Goal: Register for event/course

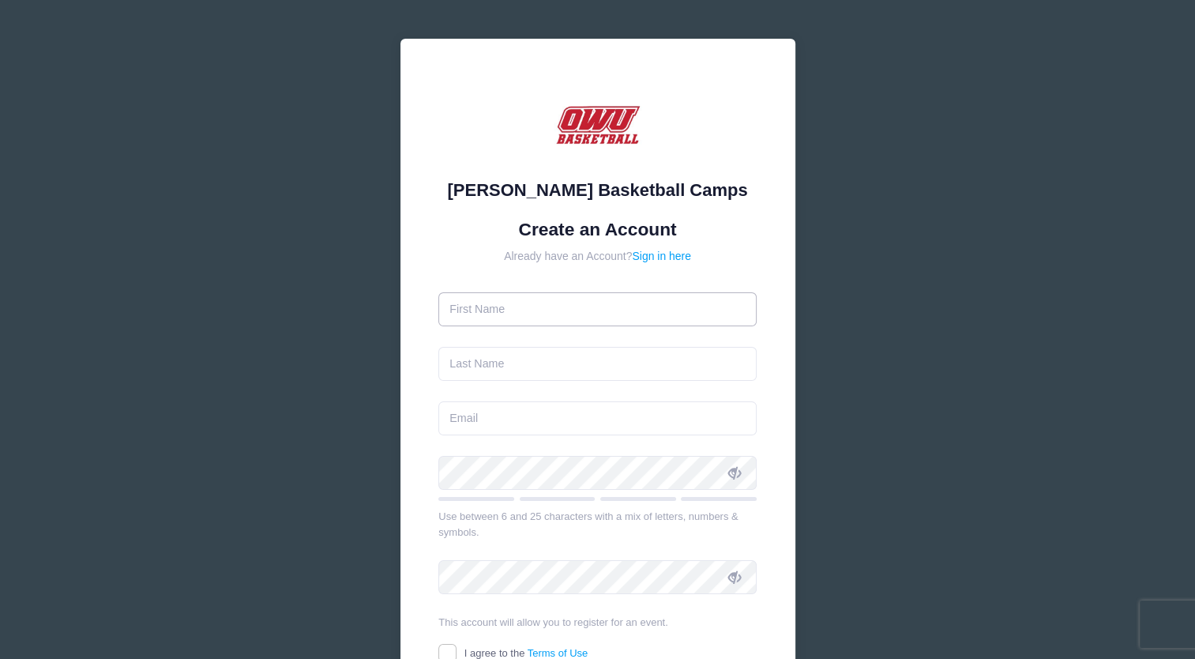
click at [549, 320] on input "text" at bounding box center [598, 309] width 318 height 34
type input "[PERSON_NAME]"
type input "[EMAIL_ADDRESS][DOMAIN_NAME]"
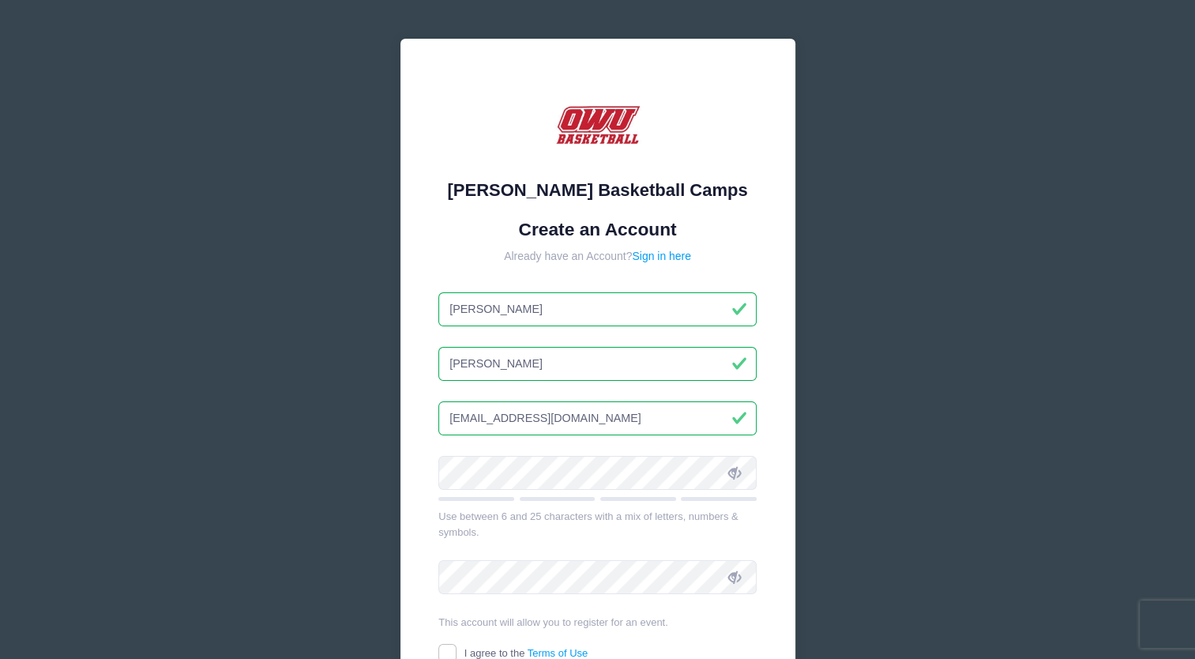
type input "Jairdan"
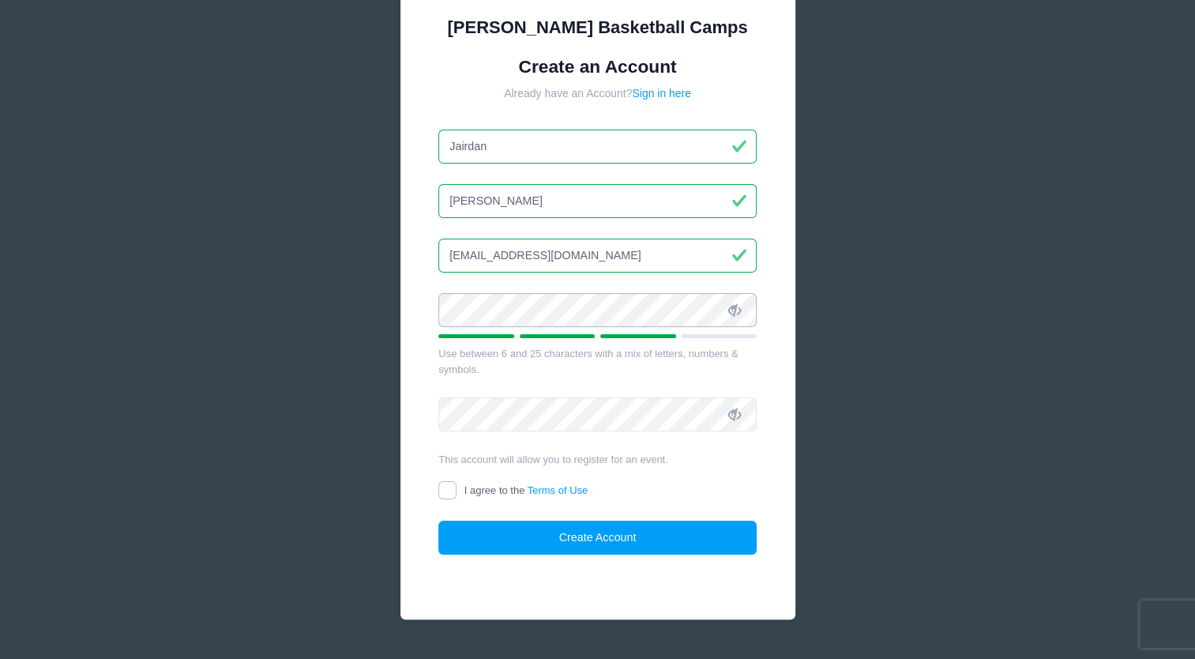
scroll to position [172, 0]
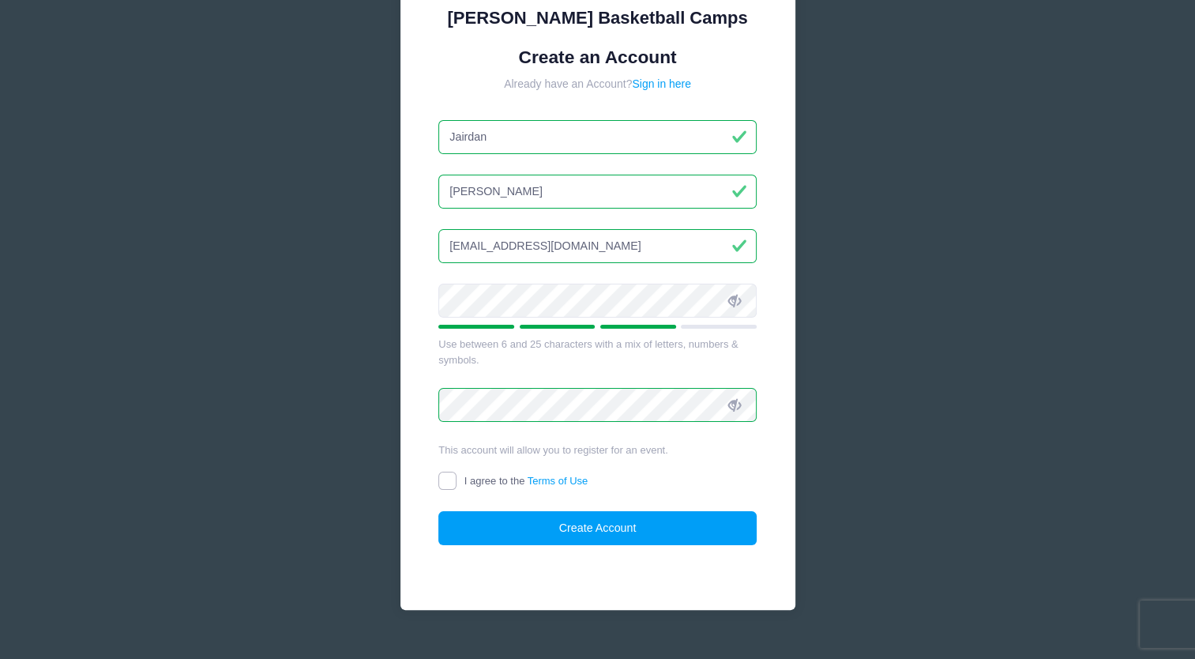
click at [455, 476] on input "I agree to the Terms of Use" at bounding box center [448, 481] width 18 height 18
checkbox input "true"
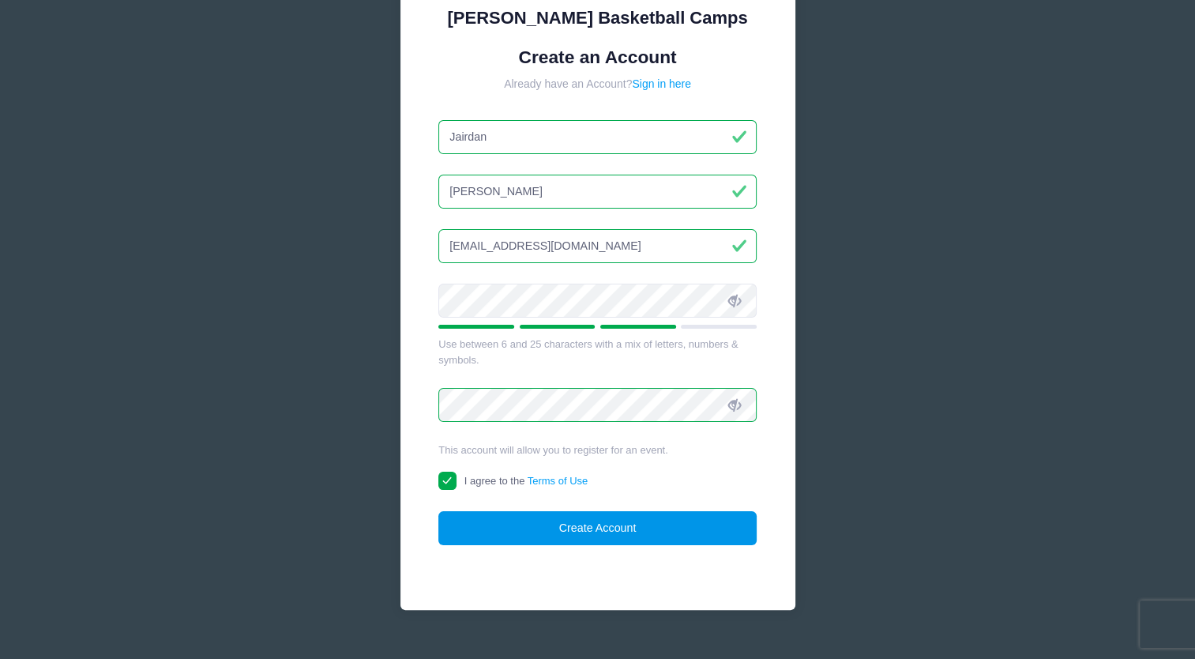
click at [568, 523] on button "Create Account" at bounding box center [598, 528] width 318 height 34
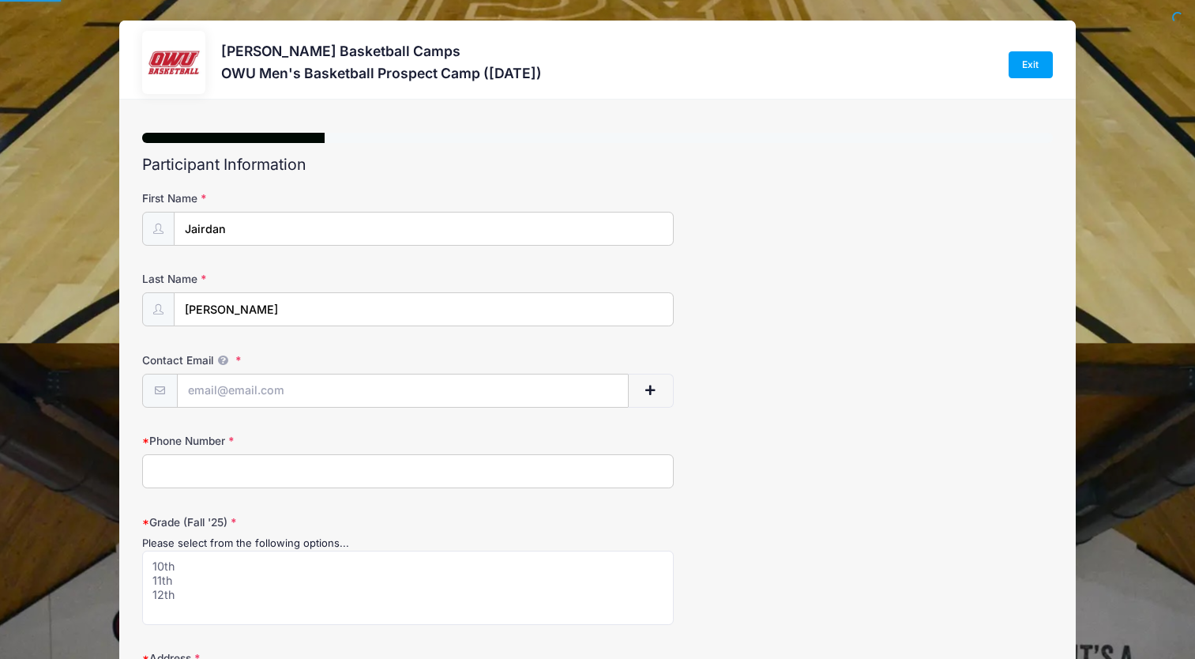
select select
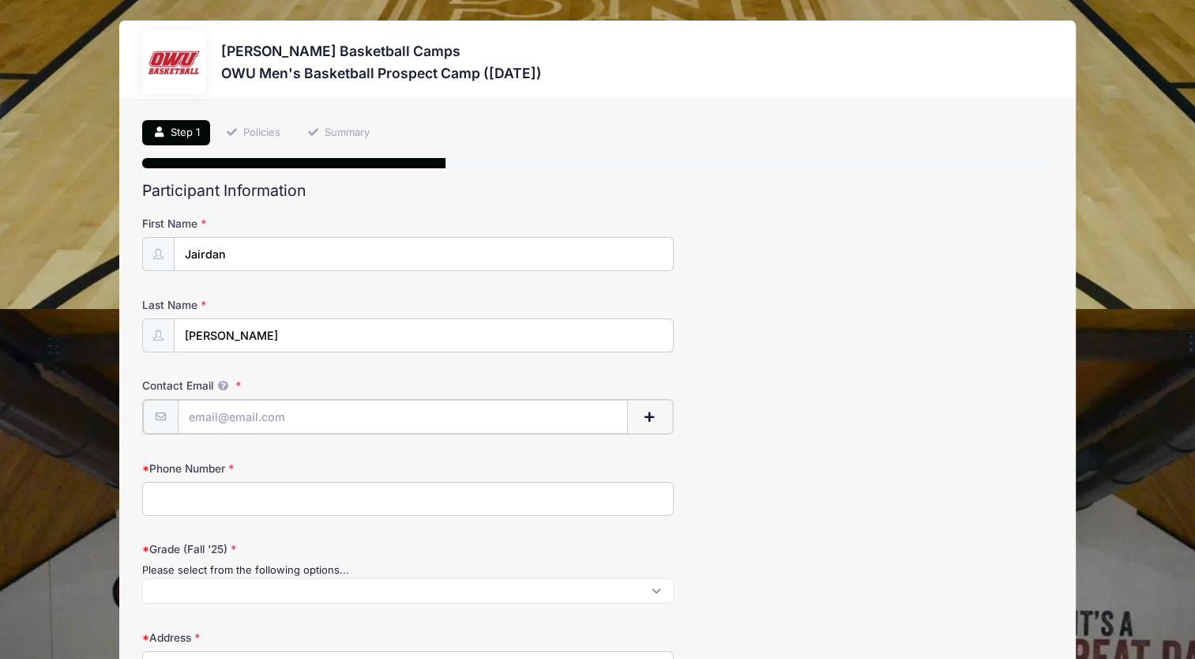
click at [323, 409] on input "Contact Email" at bounding box center [403, 417] width 450 height 34
type input "[EMAIL_ADDRESS][DOMAIN_NAME]"
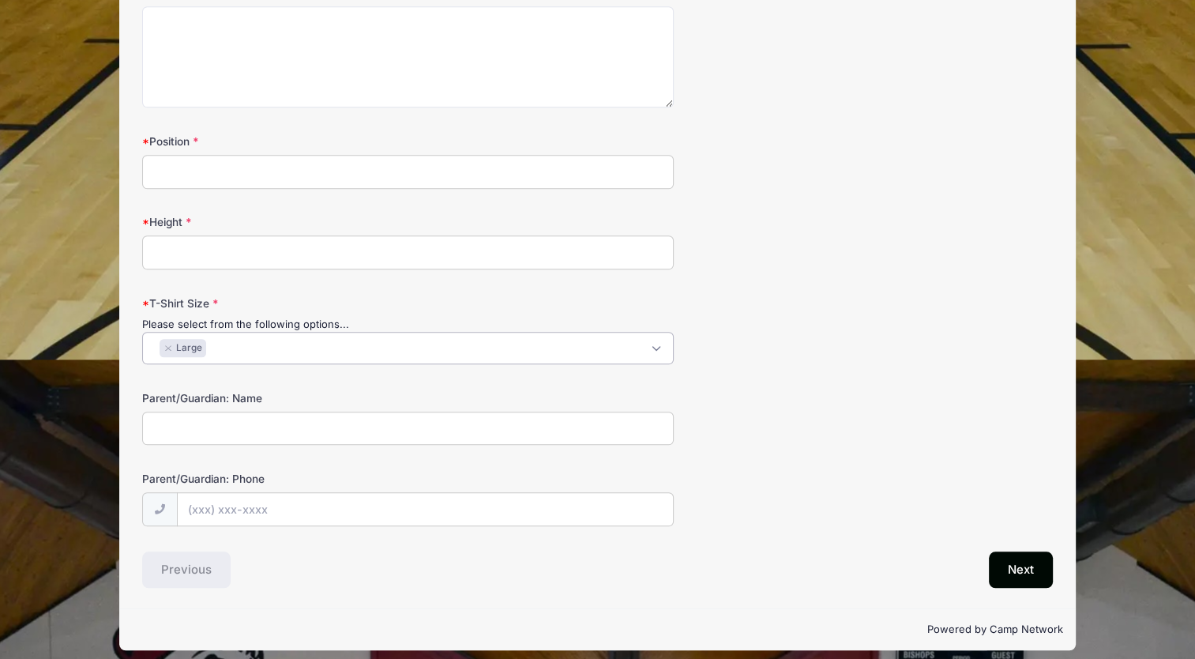
select select "Large"
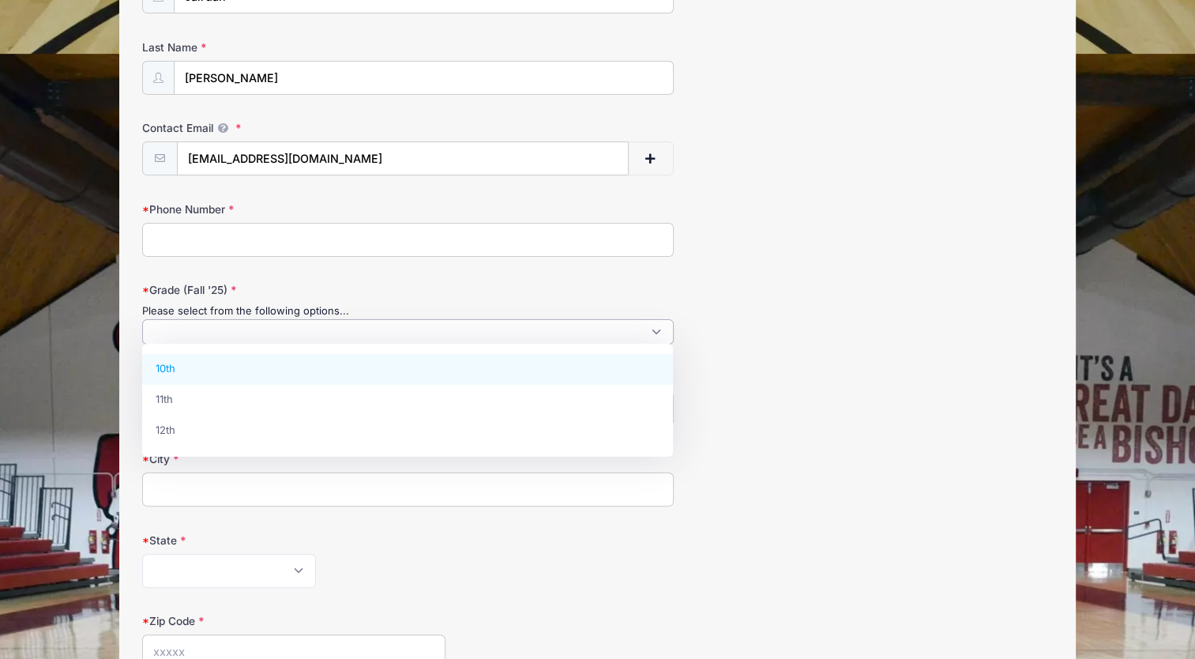
click at [219, 236] on input "Phone Number" at bounding box center [407, 240] width 531 height 34
type input "6144007293"
type input "614-400-72"
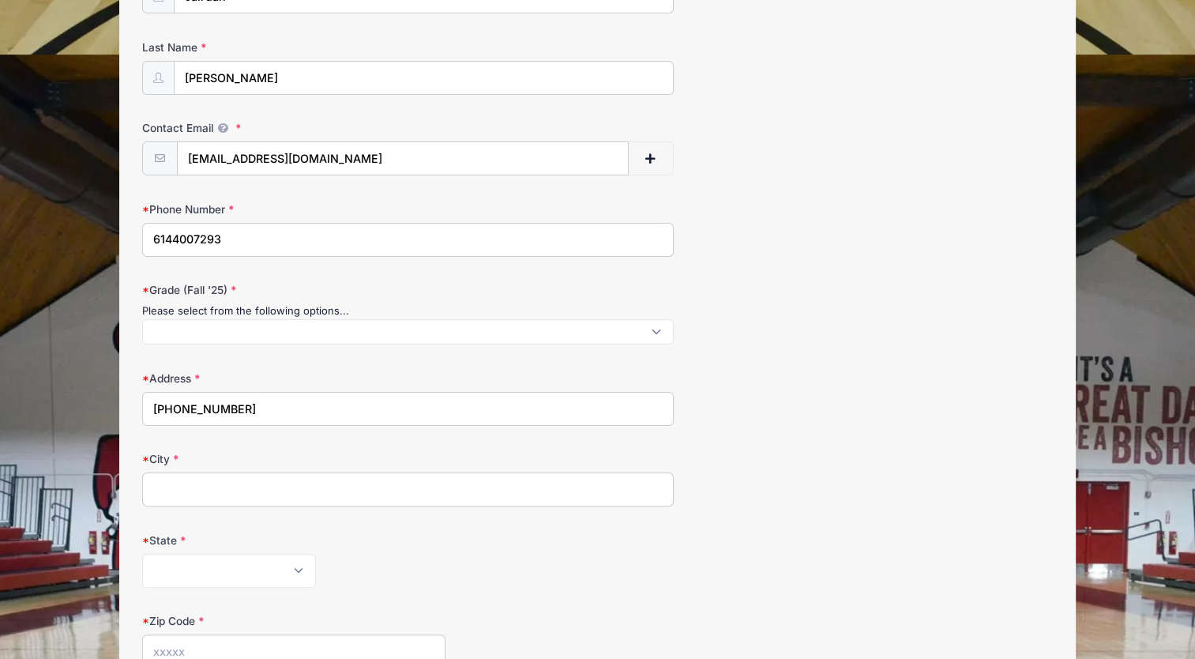
type input "(614) 400-7293"
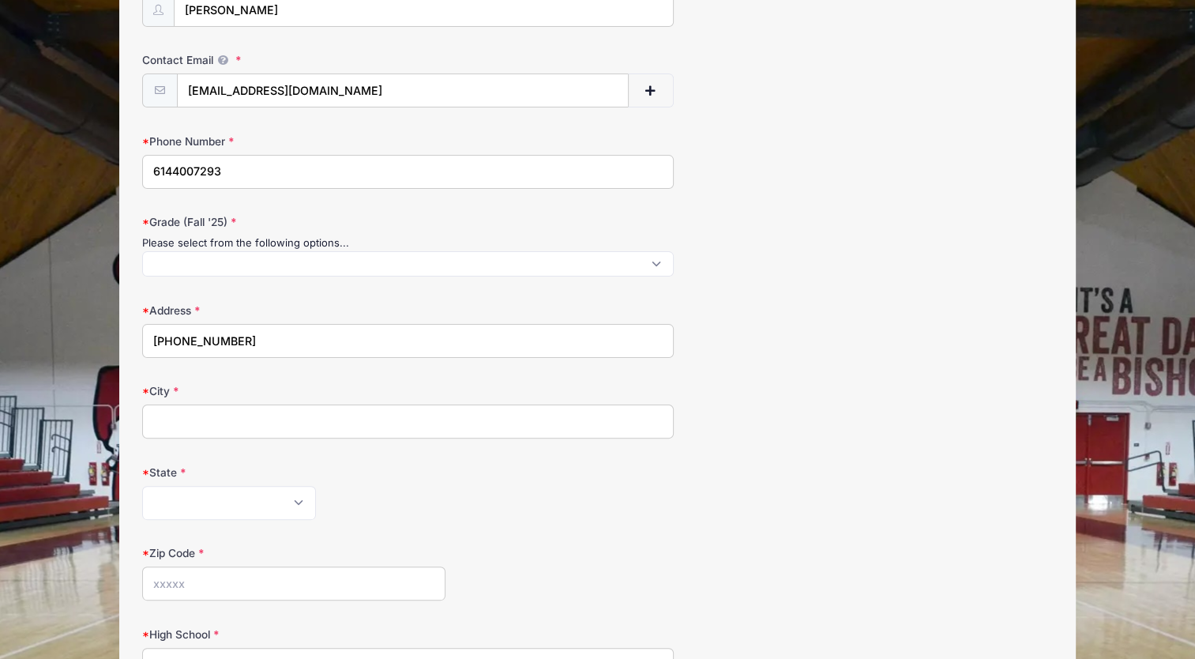
scroll to position [324, 0]
click at [256, 277] on span at bounding box center [407, 266] width 531 height 26
click at [249, 258] on span at bounding box center [407, 265] width 531 height 25
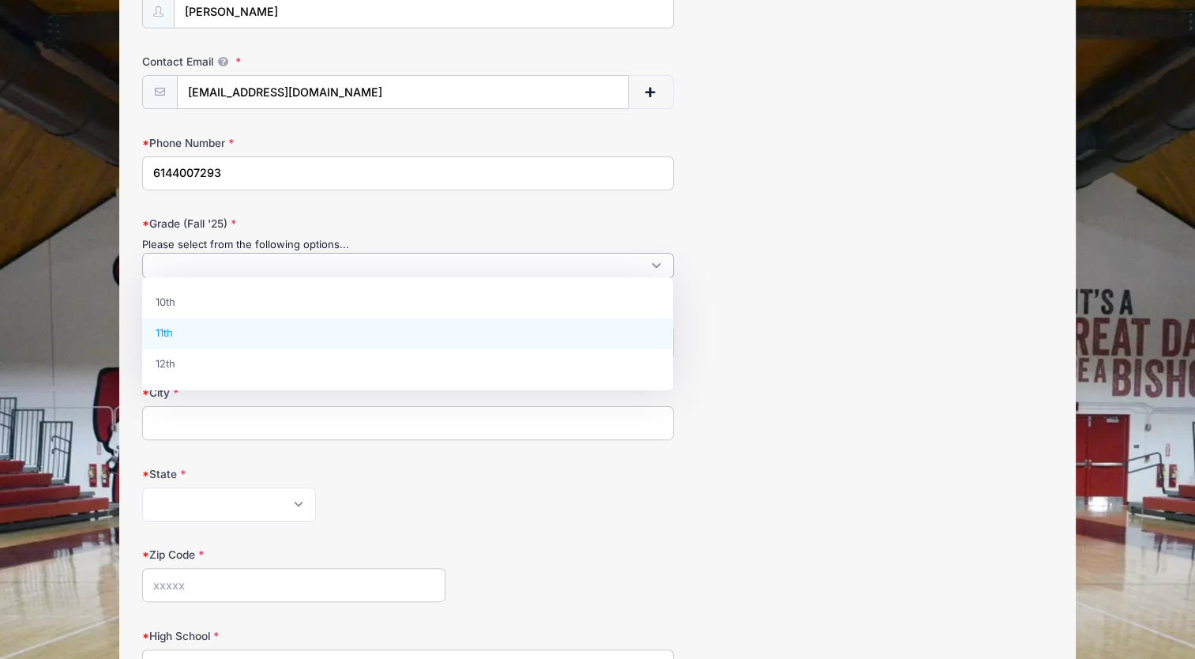
select select "11th"
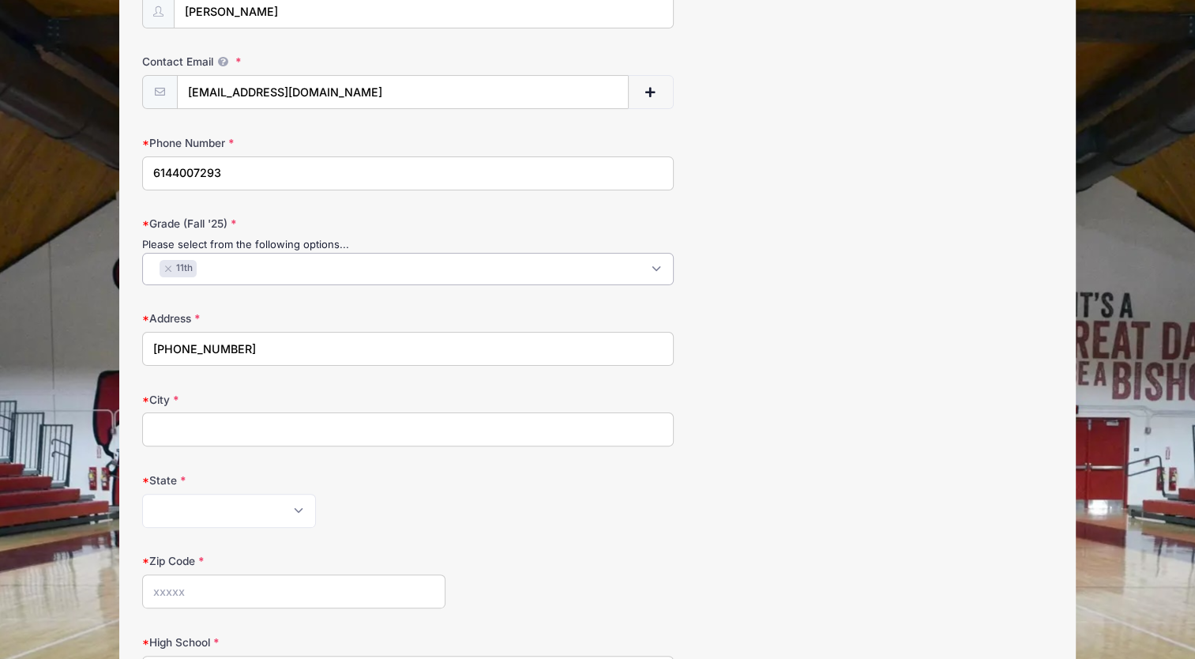
scroll to position [14, 0]
click at [243, 344] on input "614-400-72" at bounding box center [407, 349] width 531 height 34
click at [363, 435] on input "City" at bounding box center [407, 429] width 531 height 34
click at [452, 339] on input "614-400-7293" at bounding box center [407, 349] width 531 height 34
type input "6"
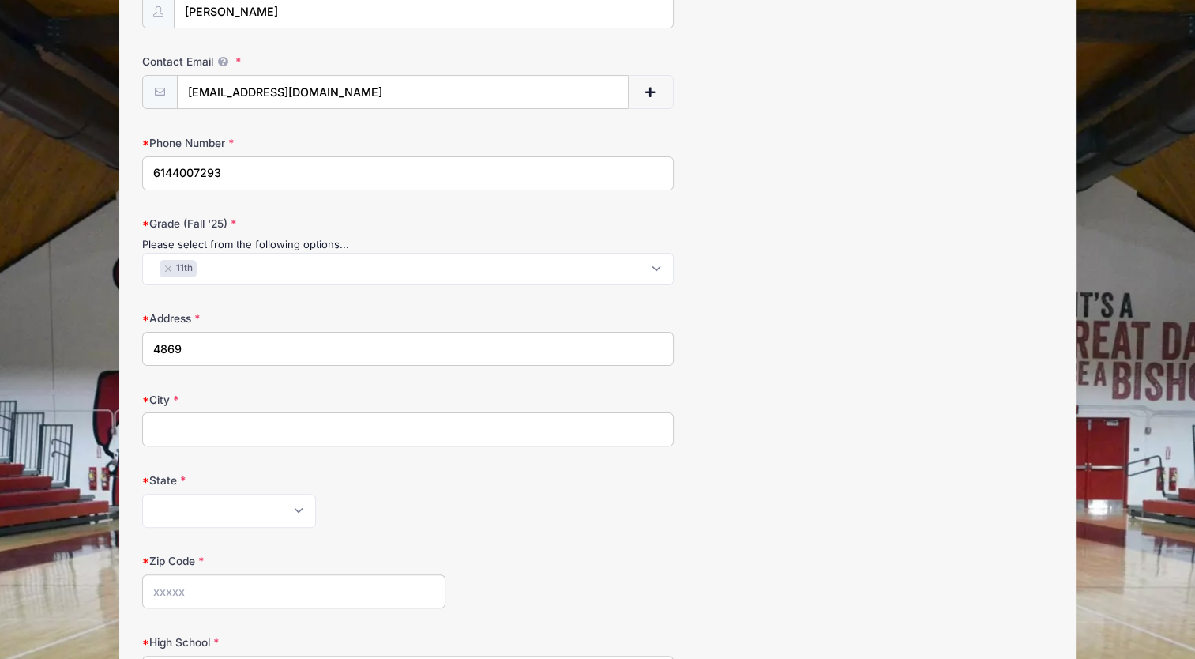
type input "4869 Haley way"
type input "GROVE CITY"
select select "OH"
type input "43123"
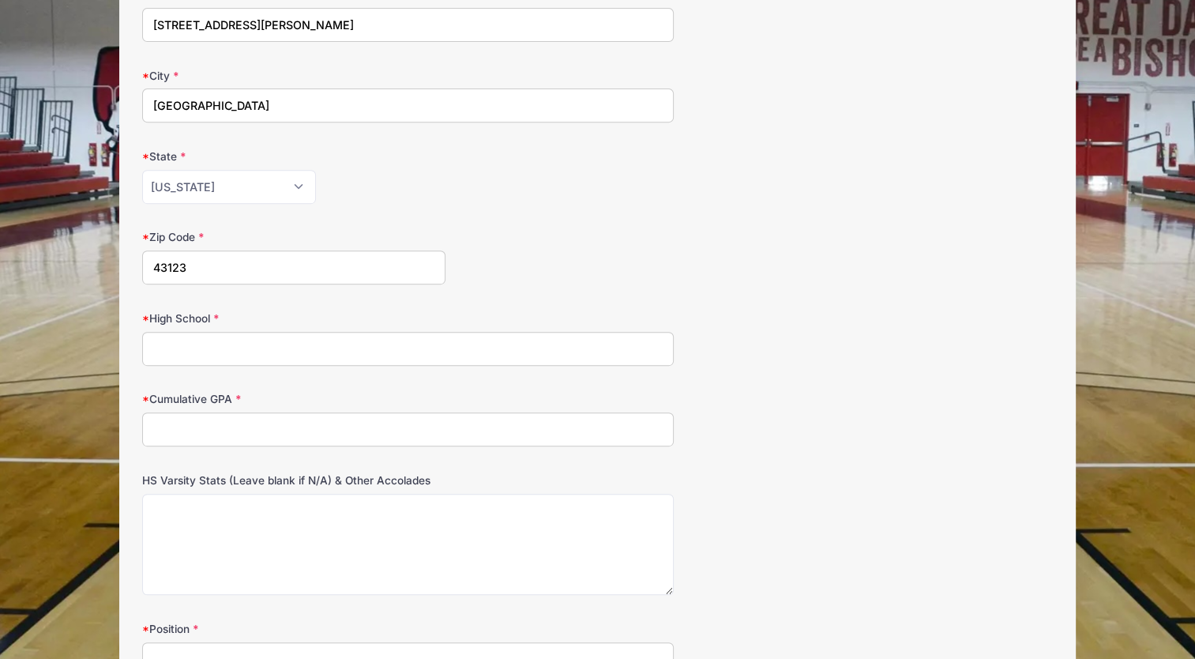
scroll to position [647, 0]
click at [196, 341] on input "High School" at bounding box center [407, 350] width 531 height 34
type input "GROVE CITY HIGH SCHOOL"
click at [176, 433] on input "Cumulative GPA" at bounding box center [407, 430] width 531 height 34
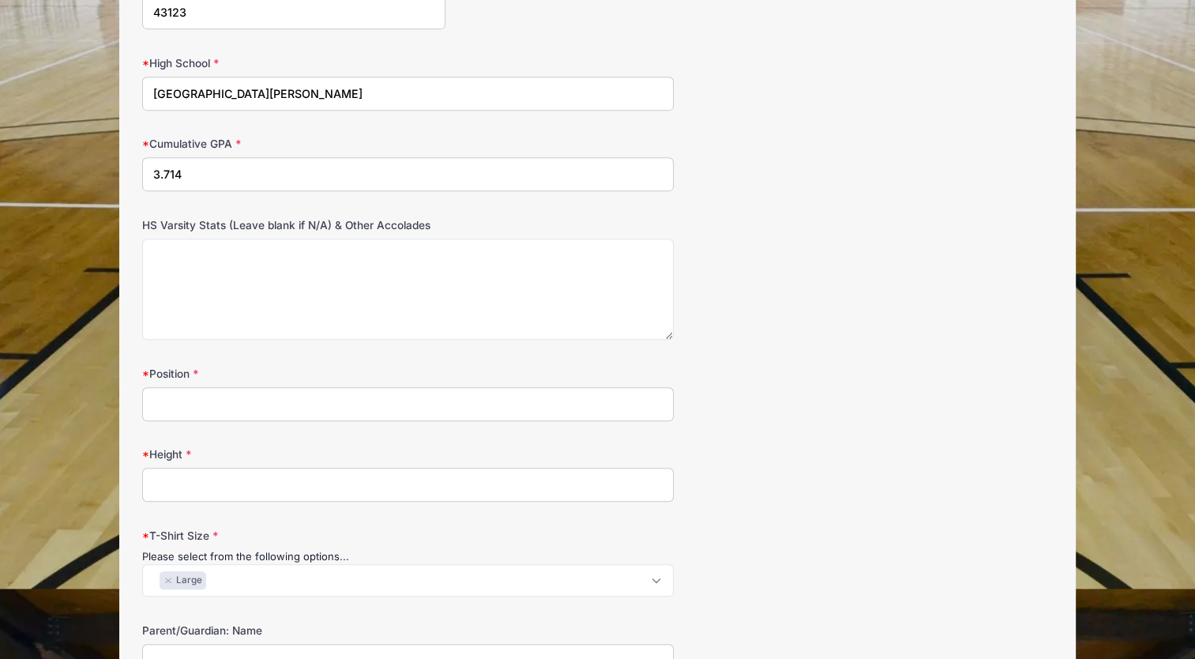
scroll to position [935, 0]
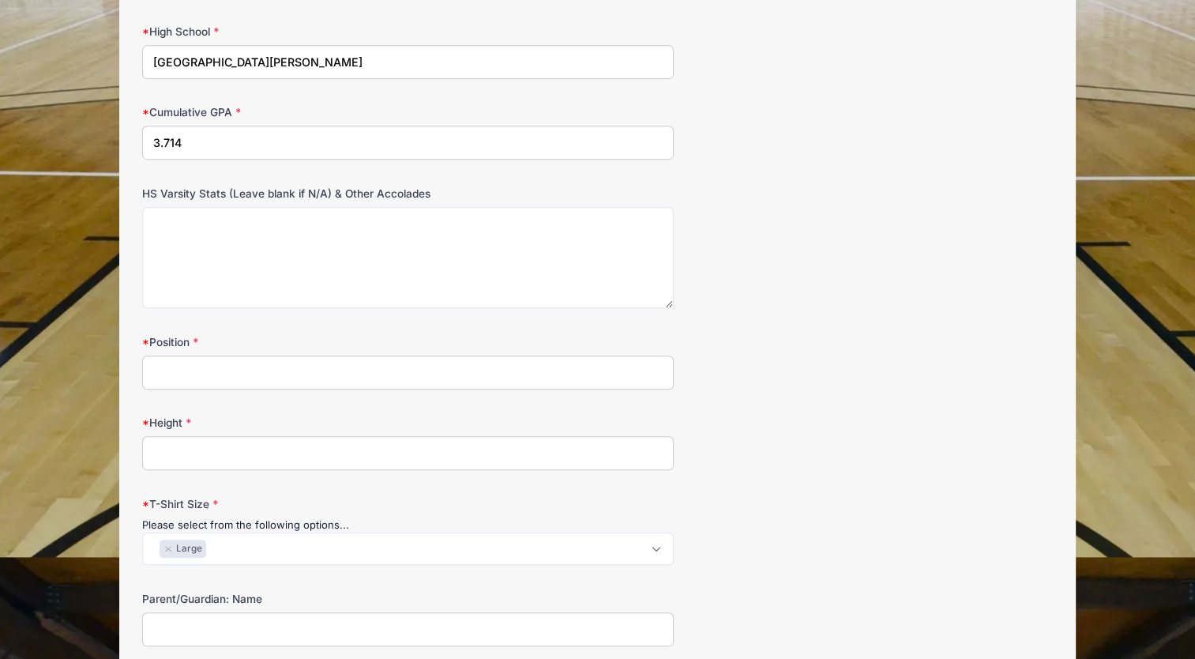
type input "3.714"
click at [176, 370] on input "Position" at bounding box center [407, 373] width 531 height 34
click at [333, 367] on input "SHOOTING GUARD/SMALL" at bounding box center [407, 373] width 531 height 34
type input "S"
type input "SHOOTING GUARD"
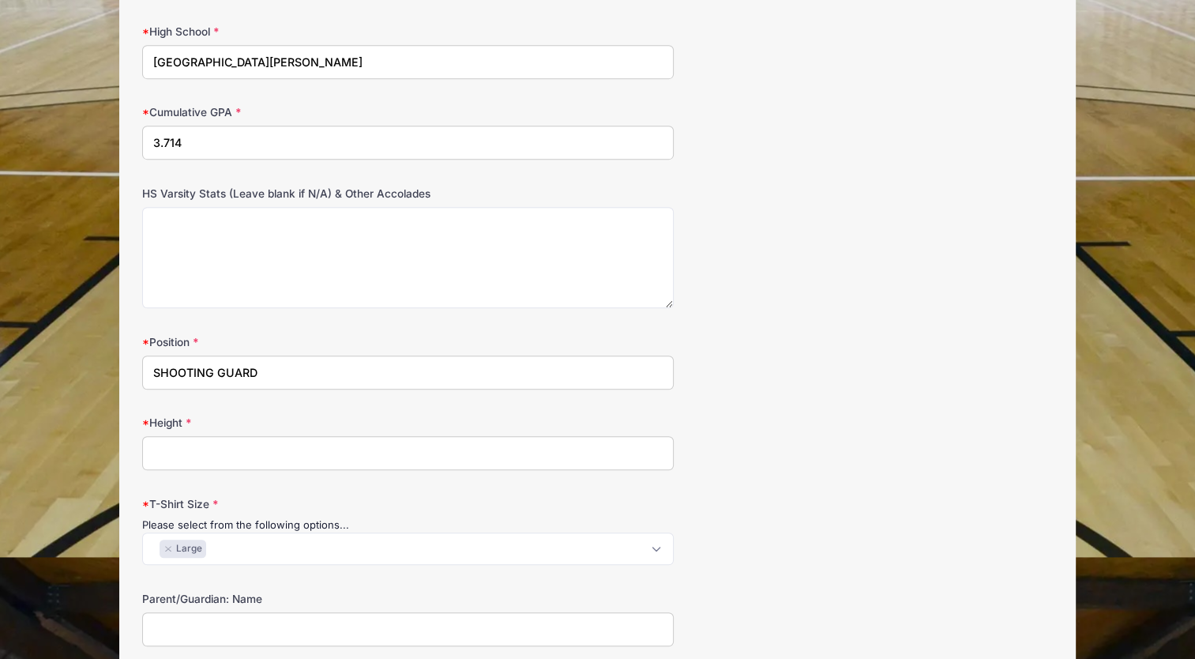
click at [156, 453] on input "Height" at bounding box center [407, 453] width 531 height 34
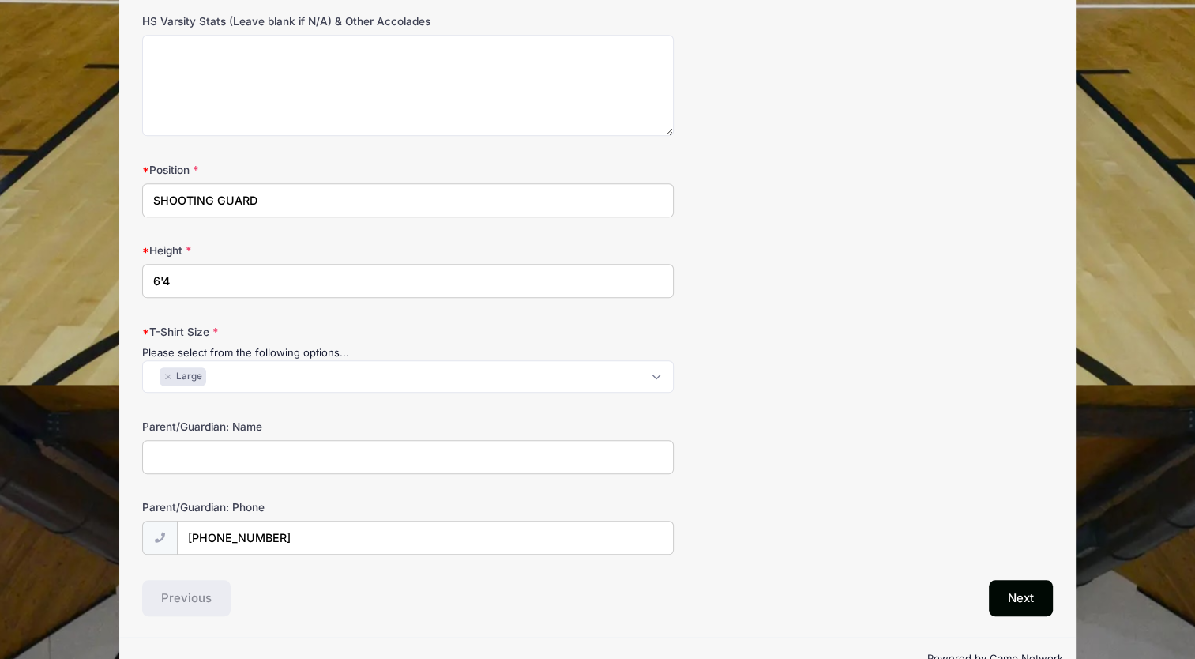
scroll to position [1142, 0]
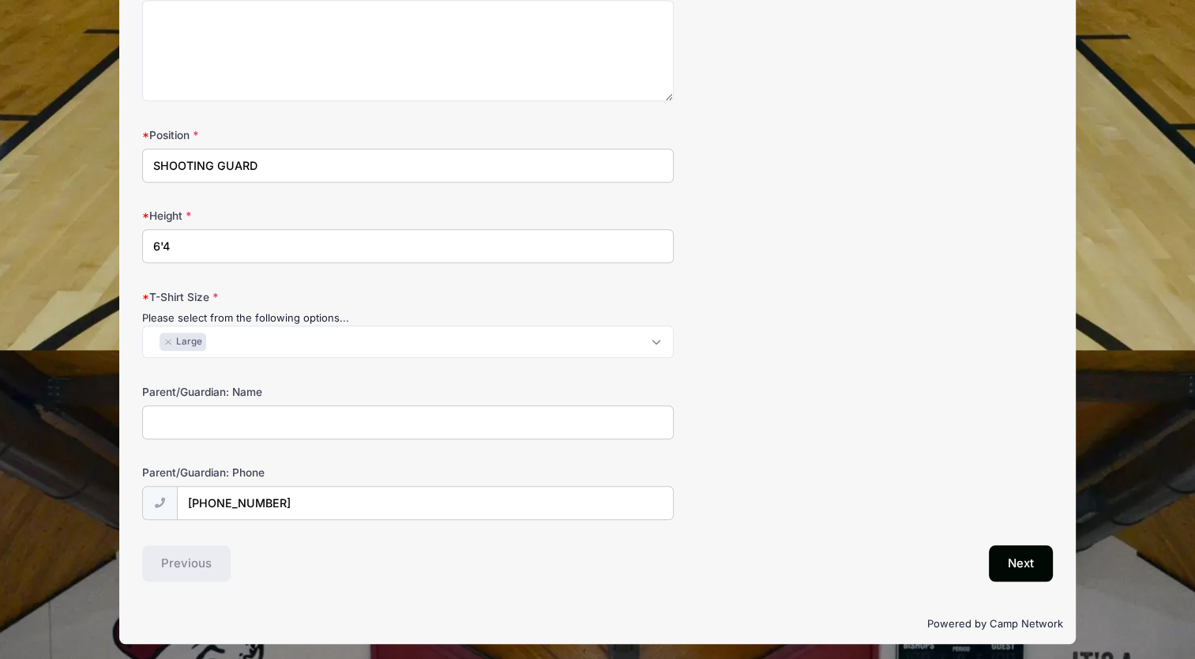
type input "6'4"
click at [190, 426] on input "Parent/Guardian: Name" at bounding box center [407, 422] width 531 height 34
type input "SHARAH TOLLIVER"
click at [1016, 560] on button "Next" at bounding box center [1021, 563] width 64 height 36
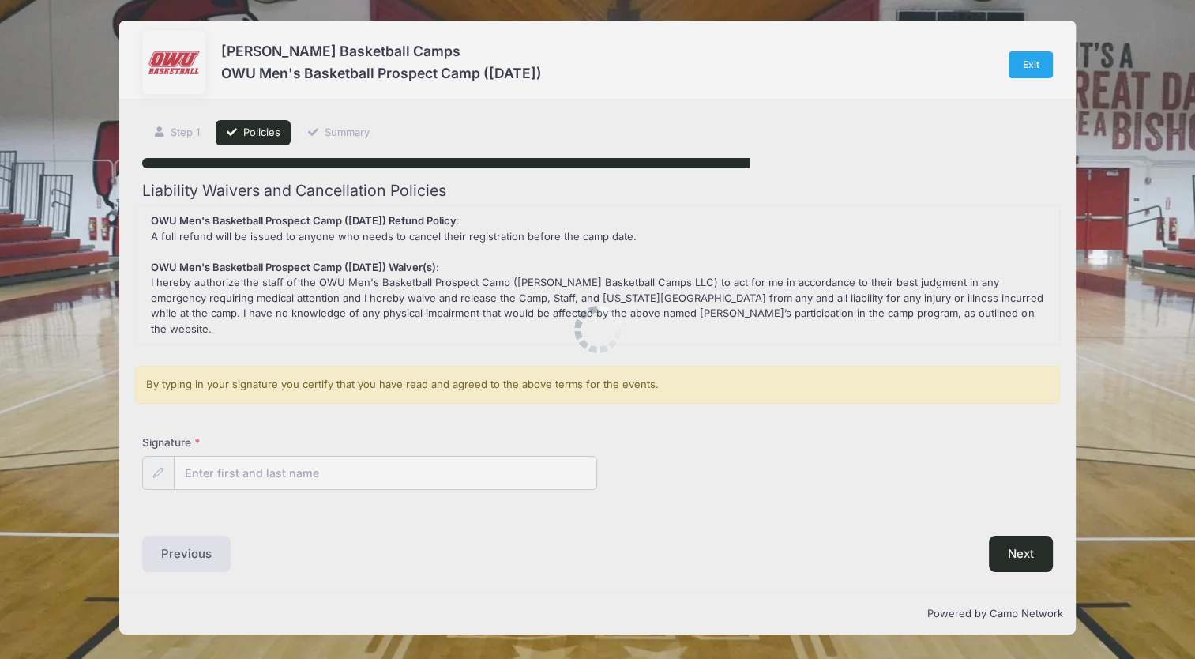
scroll to position [0, 0]
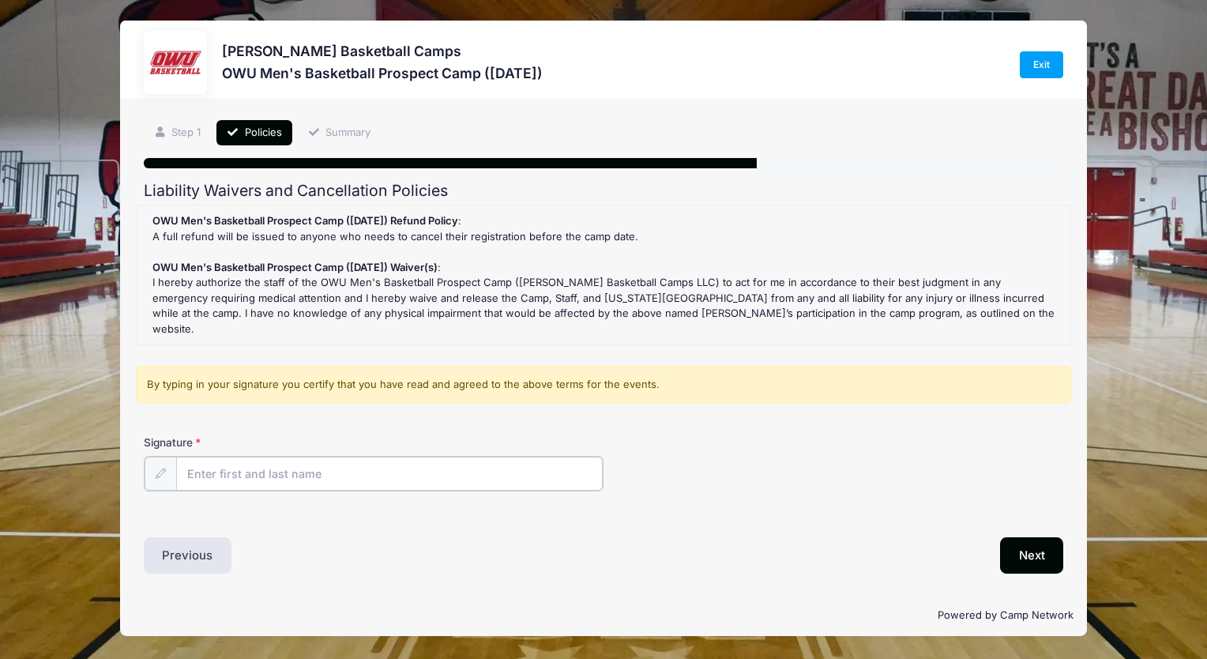
click at [508, 457] on input "Signature" at bounding box center [389, 474] width 427 height 34
type input "Sharah Tolliver"
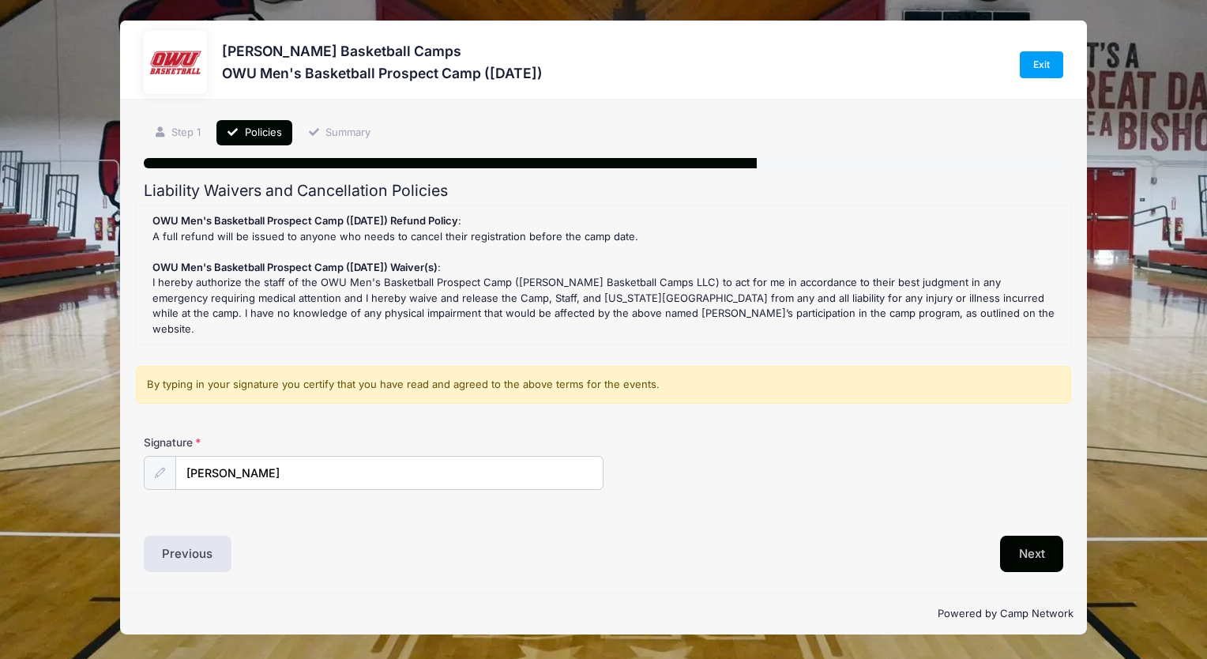
click at [1037, 536] on button "Next" at bounding box center [1032, 554] width 64 height 36
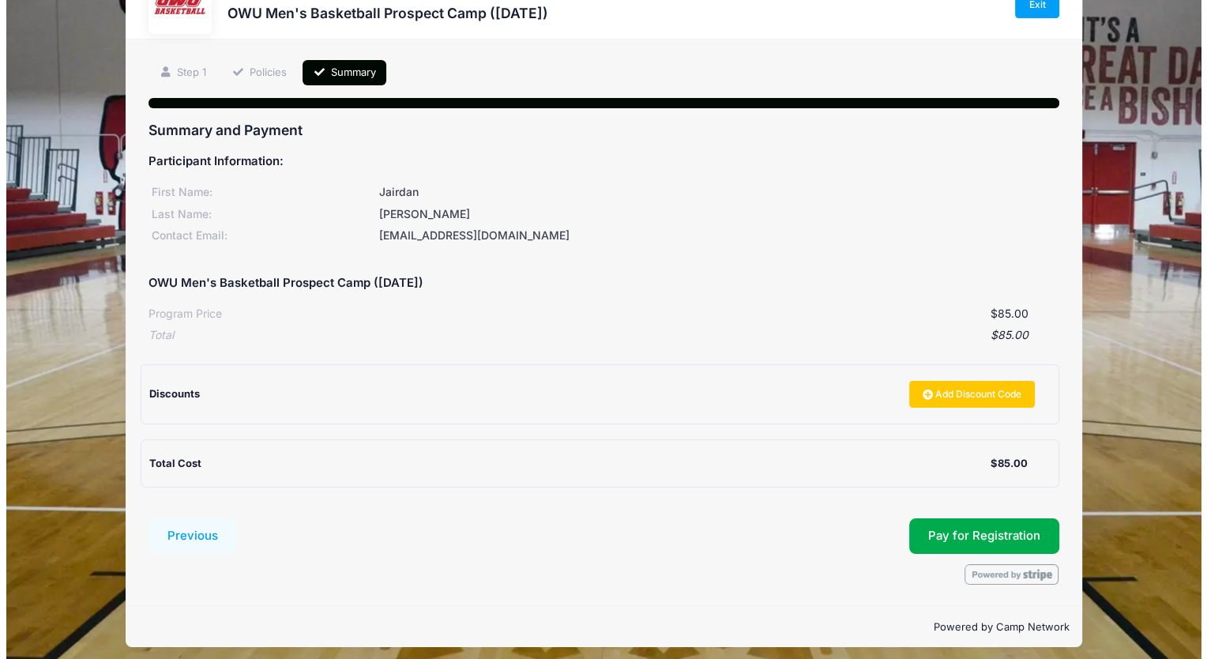
scroll to position [62, 0]
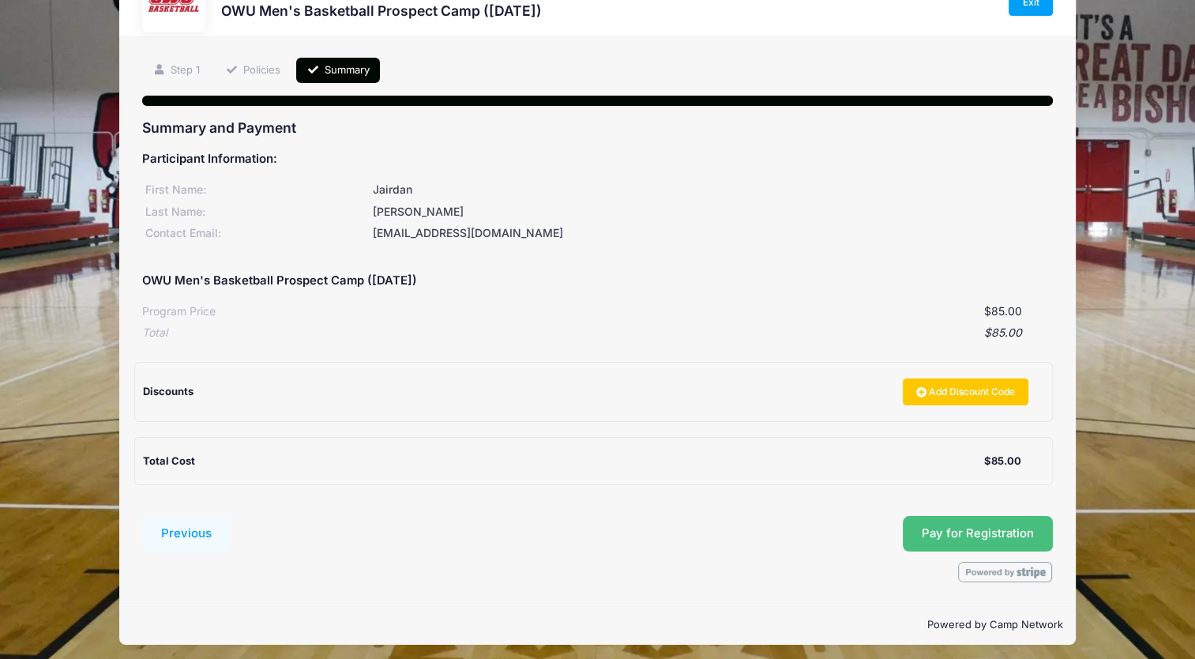
click at [1018, 529] on span "Pay for Registration" at bounding box center [978, 533] width 112 height 14
